Goal: Entertainment & Leisure: Consume media (video, audio)

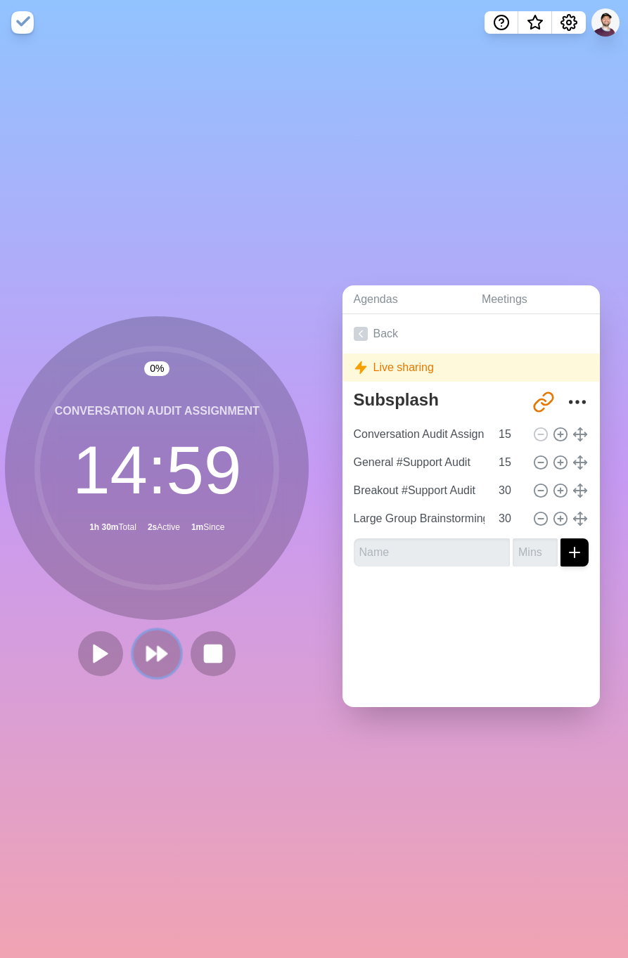
click at [145, 642] on icon at bounding box center [157, 654] width 24 height 24
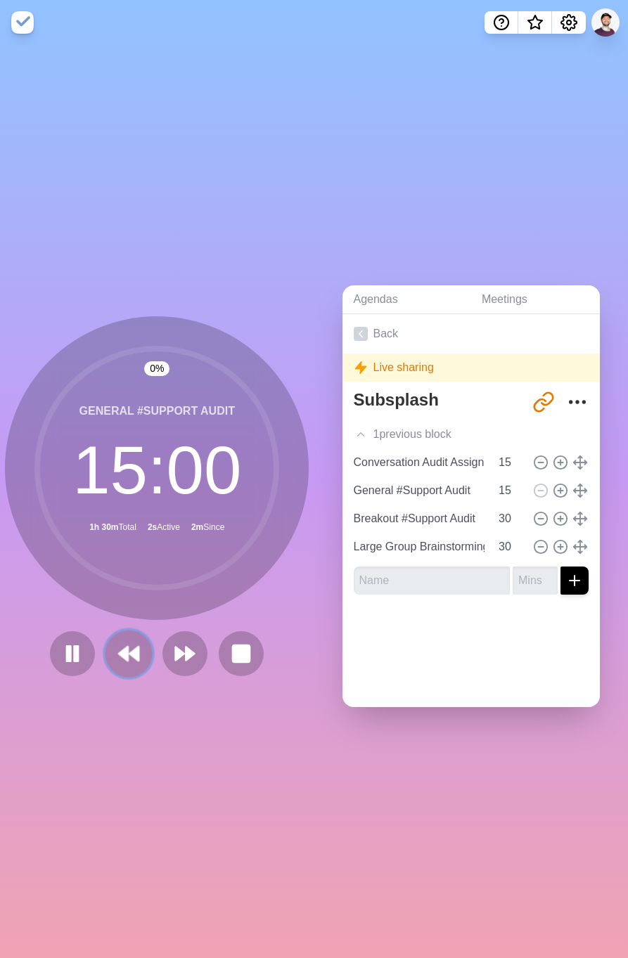
click at [119, 649] on polygon at bounding box center [123, 654] width 9 height 14
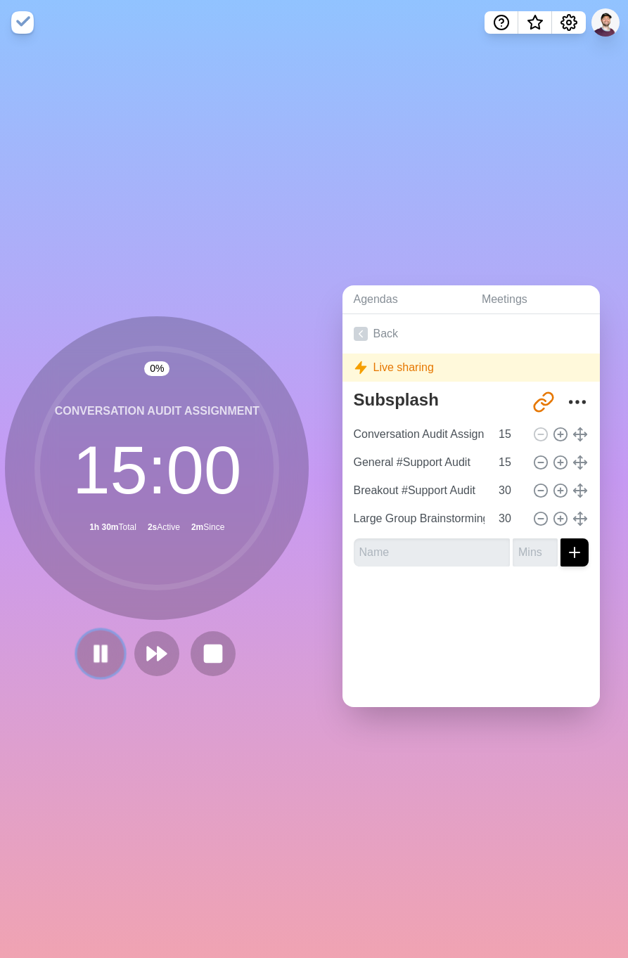
click at [78, 647] on button at bounding box center [100, 653] width 47 height 47
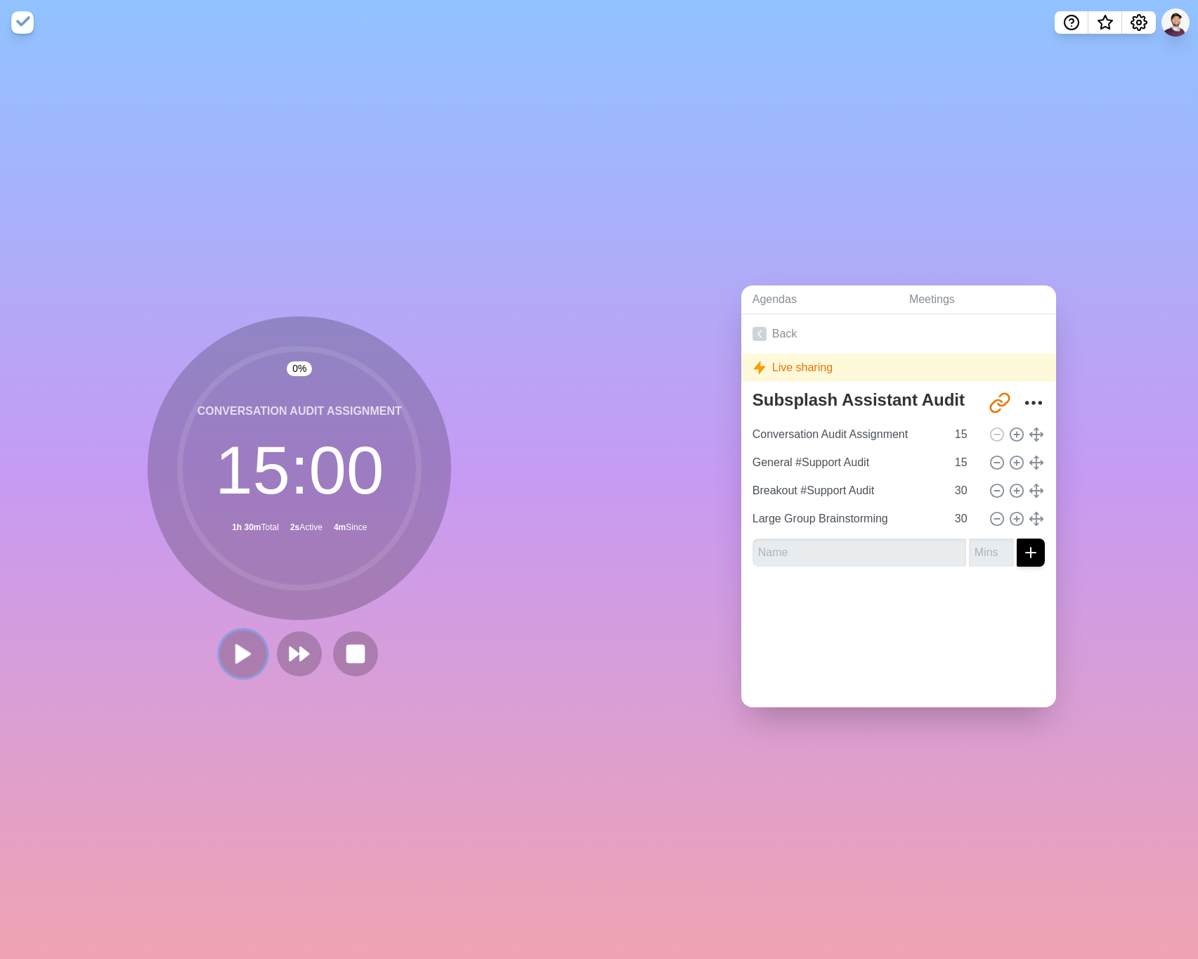
click at [232, 635] on button at bounding box center [243, 653] width 47 height 47
click at [304, 650] on icon at bounding box center [299, 654] width 24 height 24
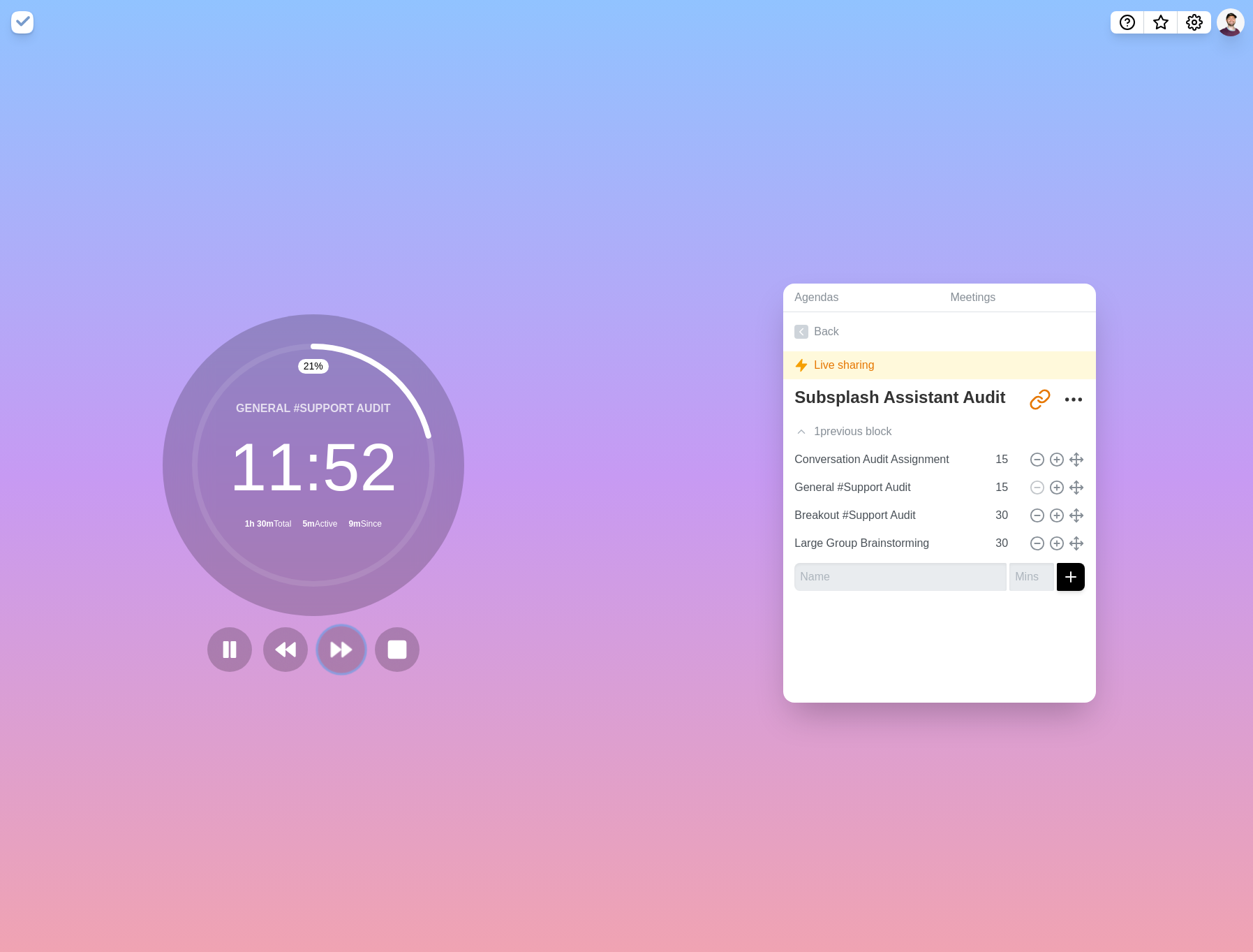
click at [349, 650] on button at bounding box center [341, 649] width 47 height 47
click at [232, 650] on icon at bounding box center [230, 650] width 24 height 24
click at [223, 652] on icon at bounding box center [230, 650] width 24 height 24
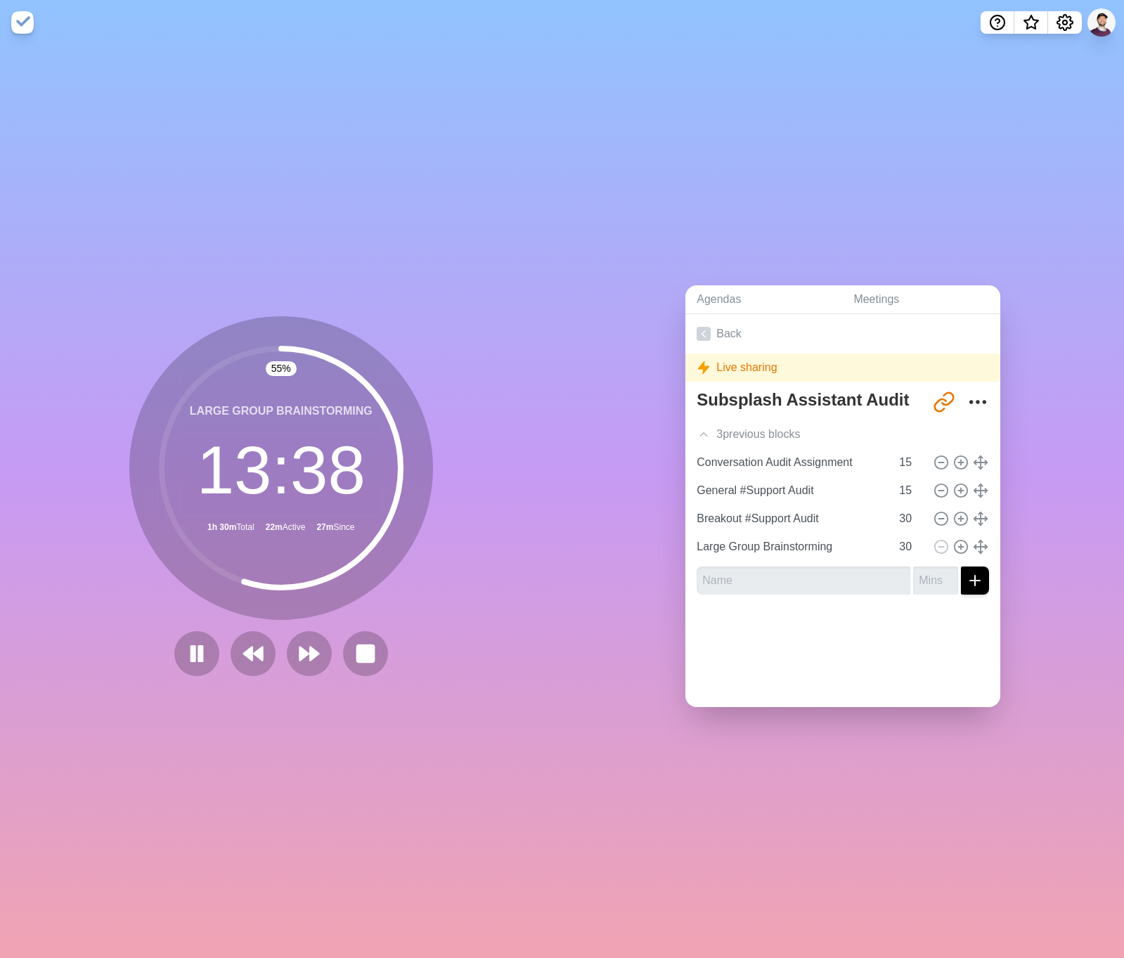
click at [719, 827] on div "Agendas Meetings Back Live sharing Subsplash Assistant Audit [URL][DOMAIN_NAME]…" at bounding box center [843, 501] width 562 height 913
